Goal: Task Accomplishment & Management: Complete application form

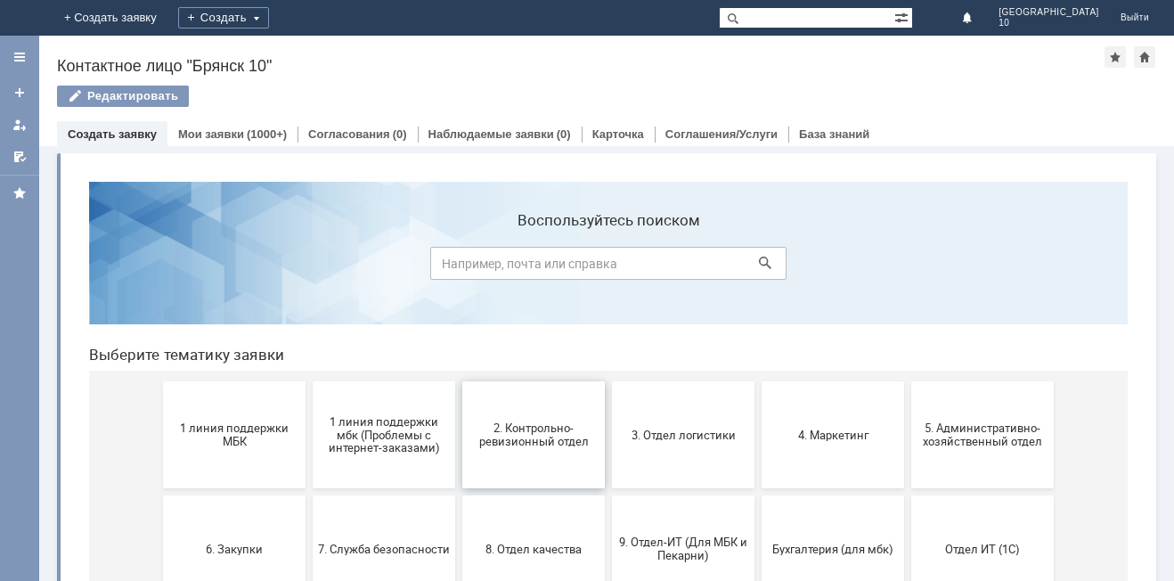
click at [496, 433] on span "2. Контрольно-ревизионный отдел" at bounding box center [534, 434] width 132 height 27
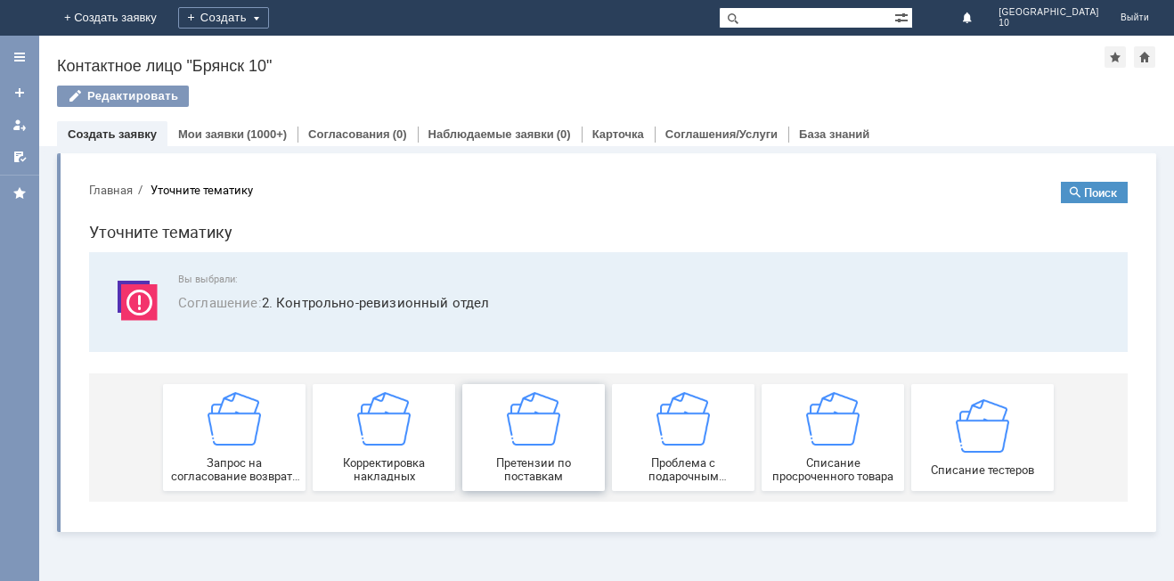
click at [541, 463] on span "Претензии по поставкам" at bounding box center [534, 469] width 132 height 27
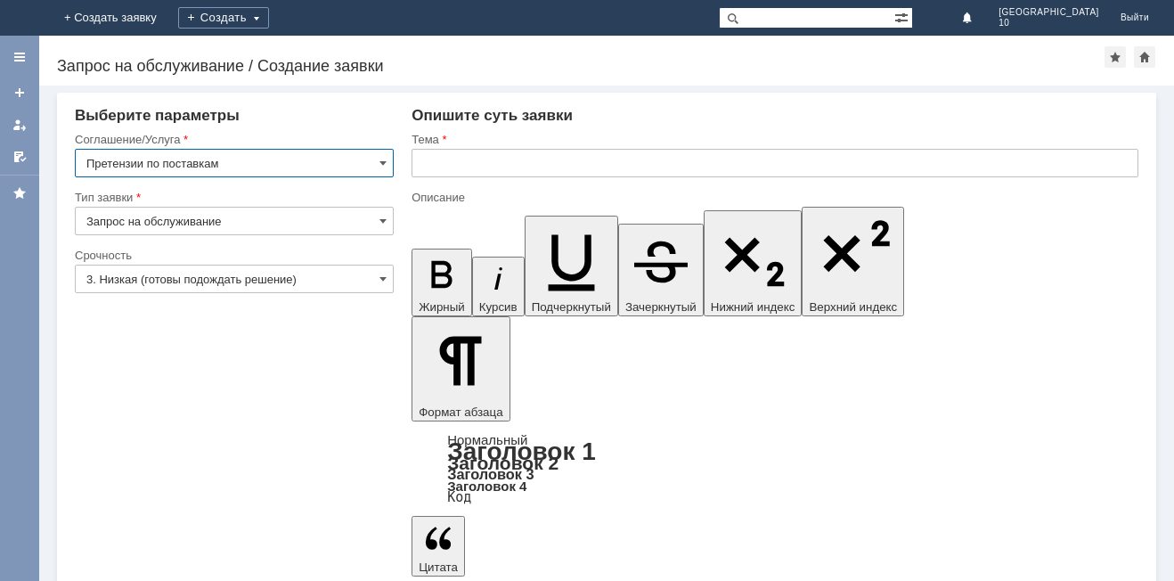
click at [429, 163] on input "text" at bounding box center [775, 163] width 727 height 29
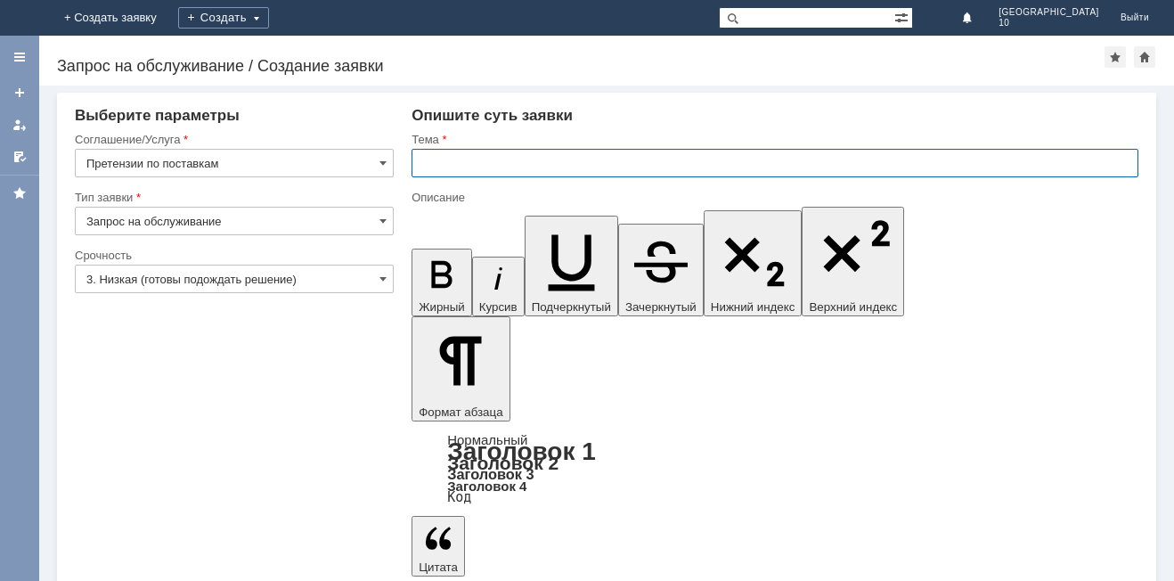
type input "/"
type input "Брянск 10 претензия по поставке"
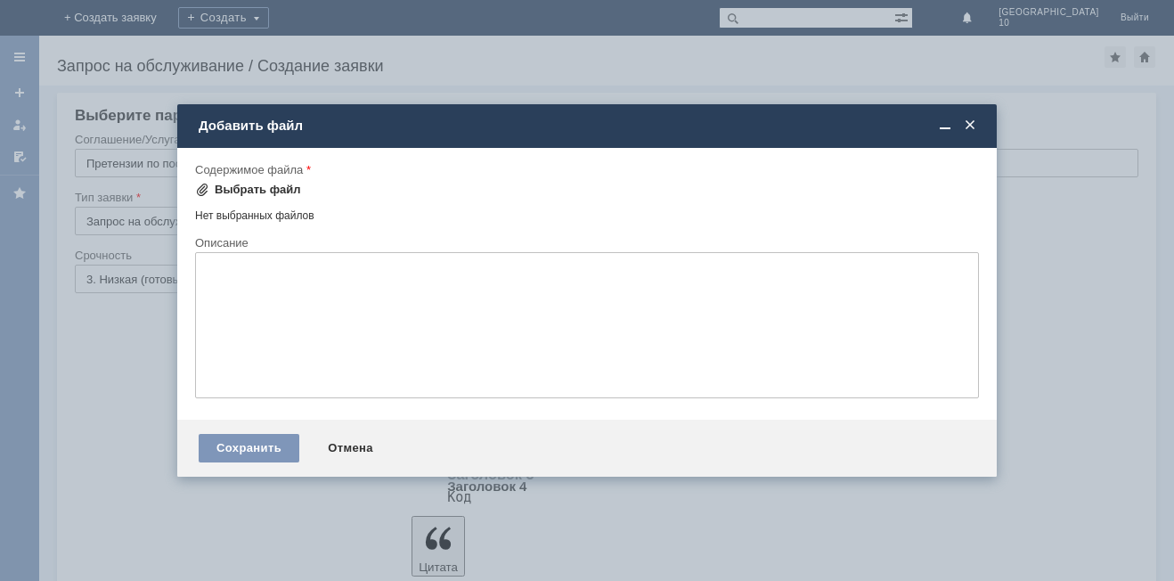
click at [201, 179] on div "Выбрать файл" at bounding box center [248, 189] width 106 height 21
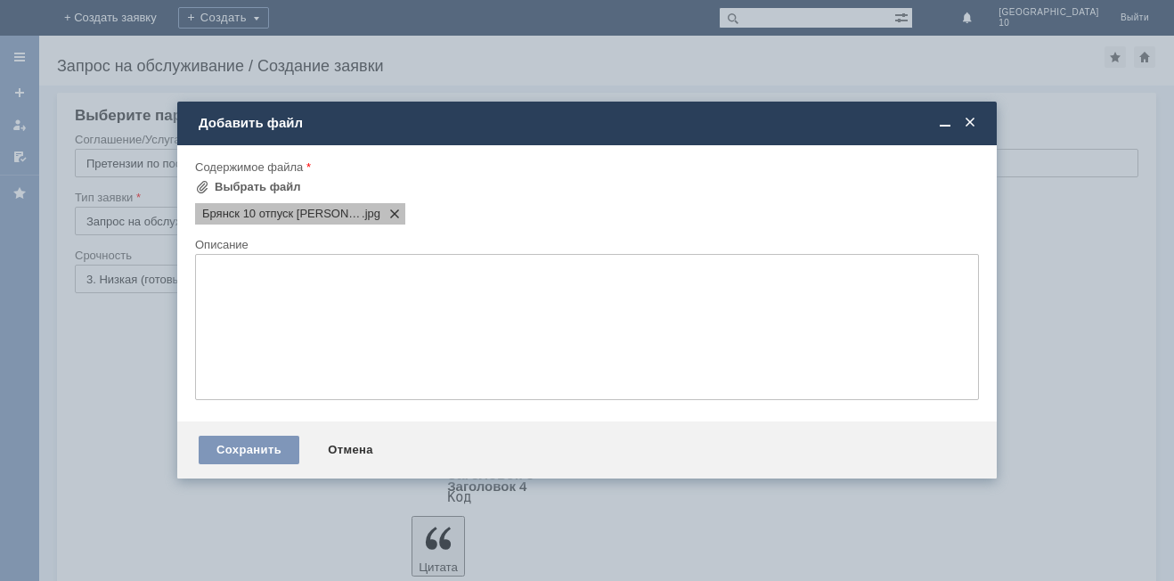
click at [380, 216] on span at bounding box center [390, 214] width 21 height 14
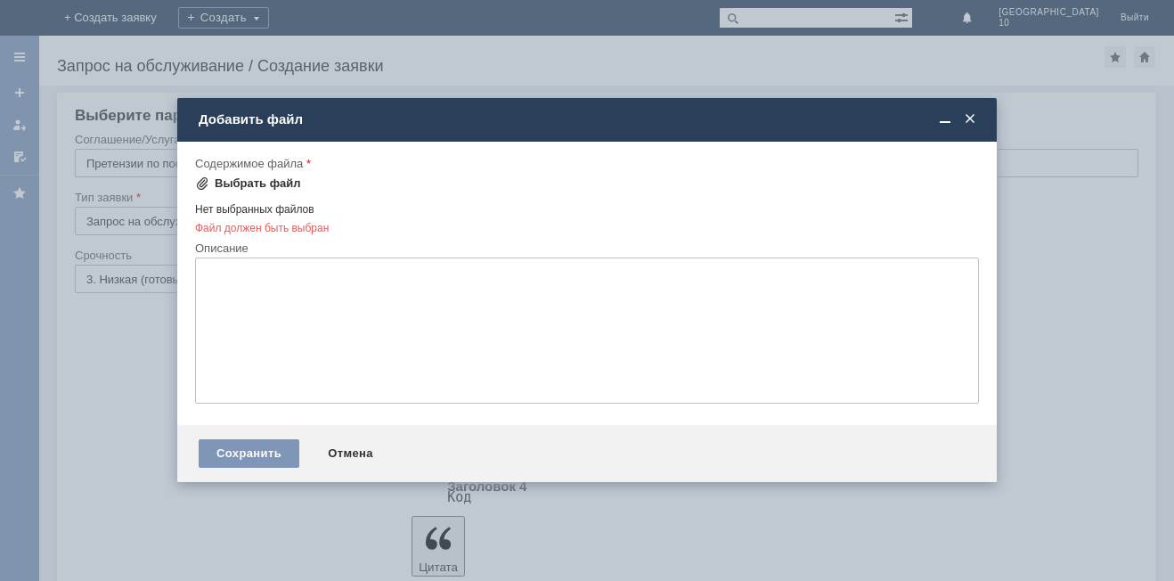
click at [199, 180] on span at bounding box center [202, 183] width 14 height 14
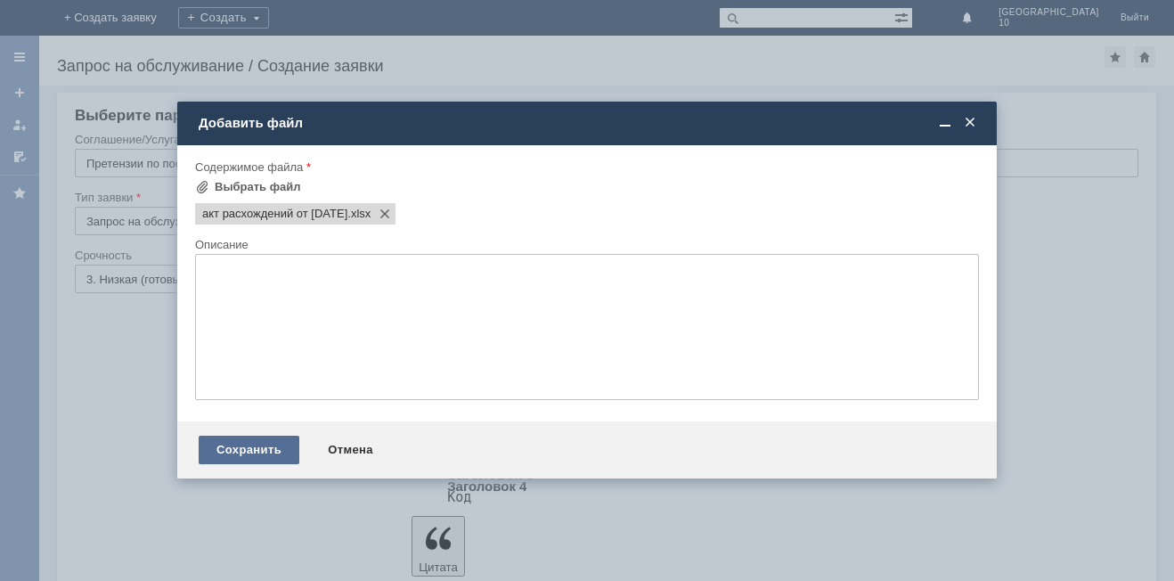
click at [229, 445] on div "Сохранить" at bounding box center [249, 450] width 101 height 29
